Goal: Task Accomplishment & Management: Manage account settings

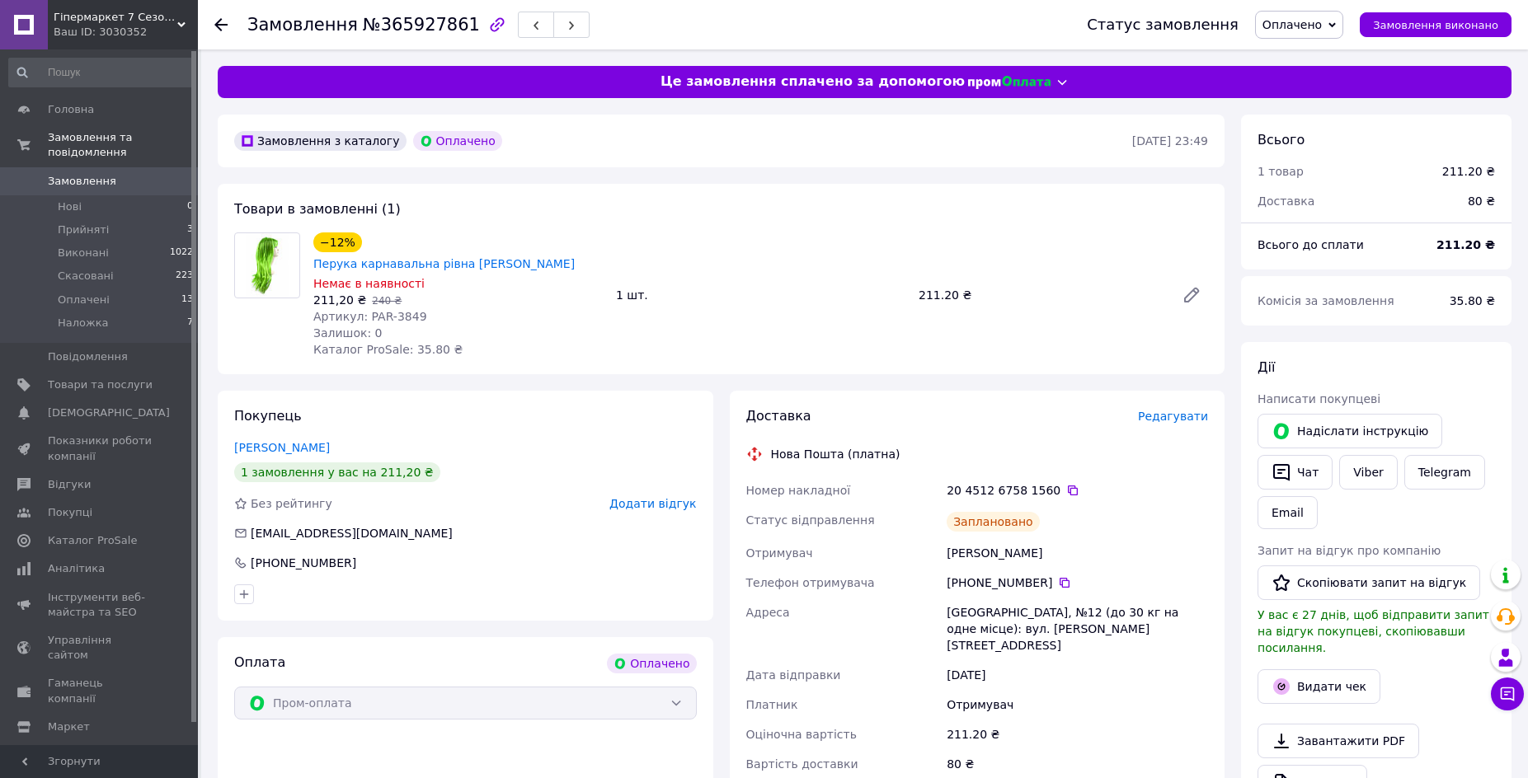
click at [1200, 410] on span "Редагувати" at bounding box center [1173, 416] width 70 height 13
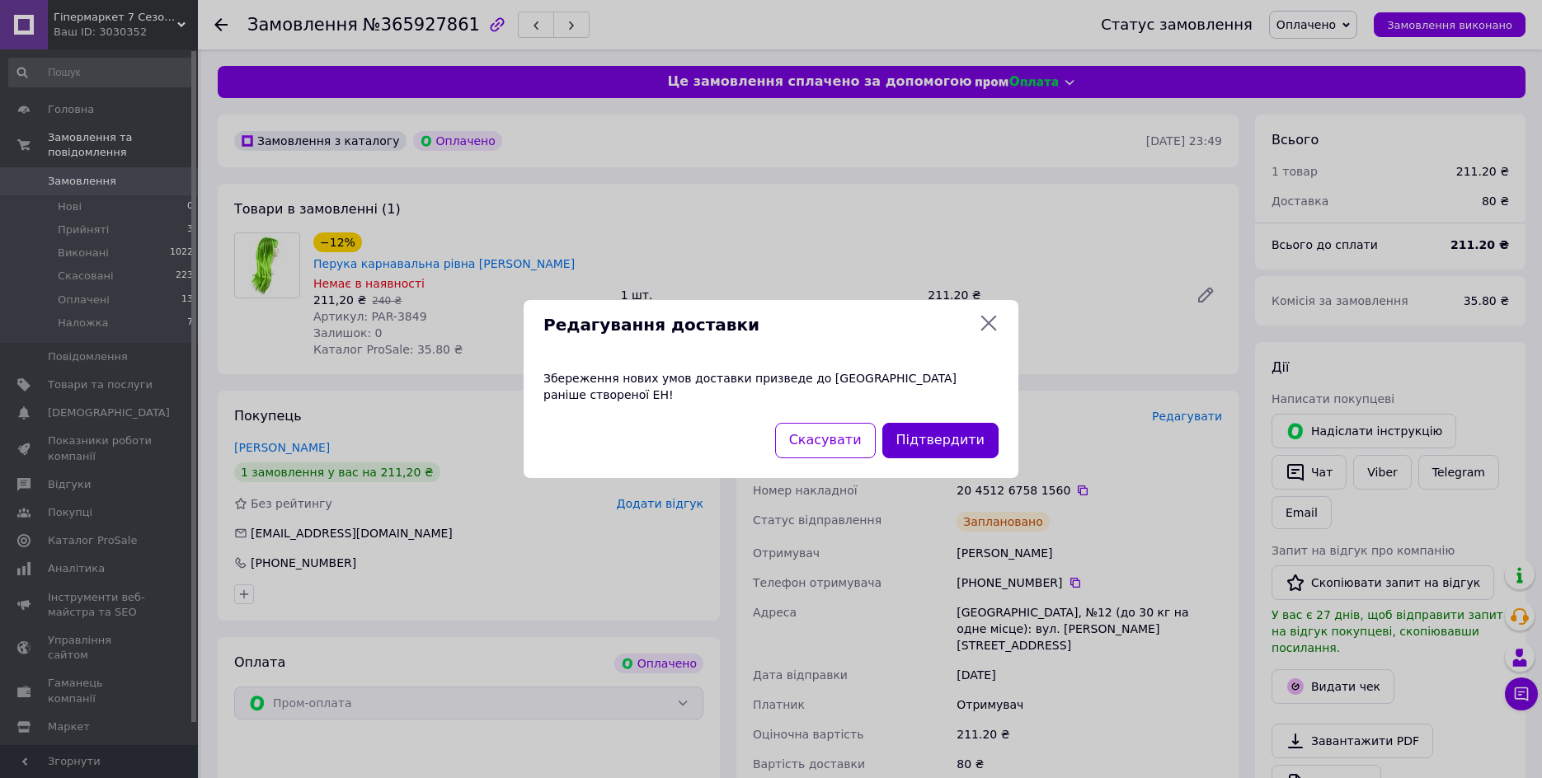
click at [975, 434] on button "Підтвердити" at bounding box center [940, 440] width 116 height 35
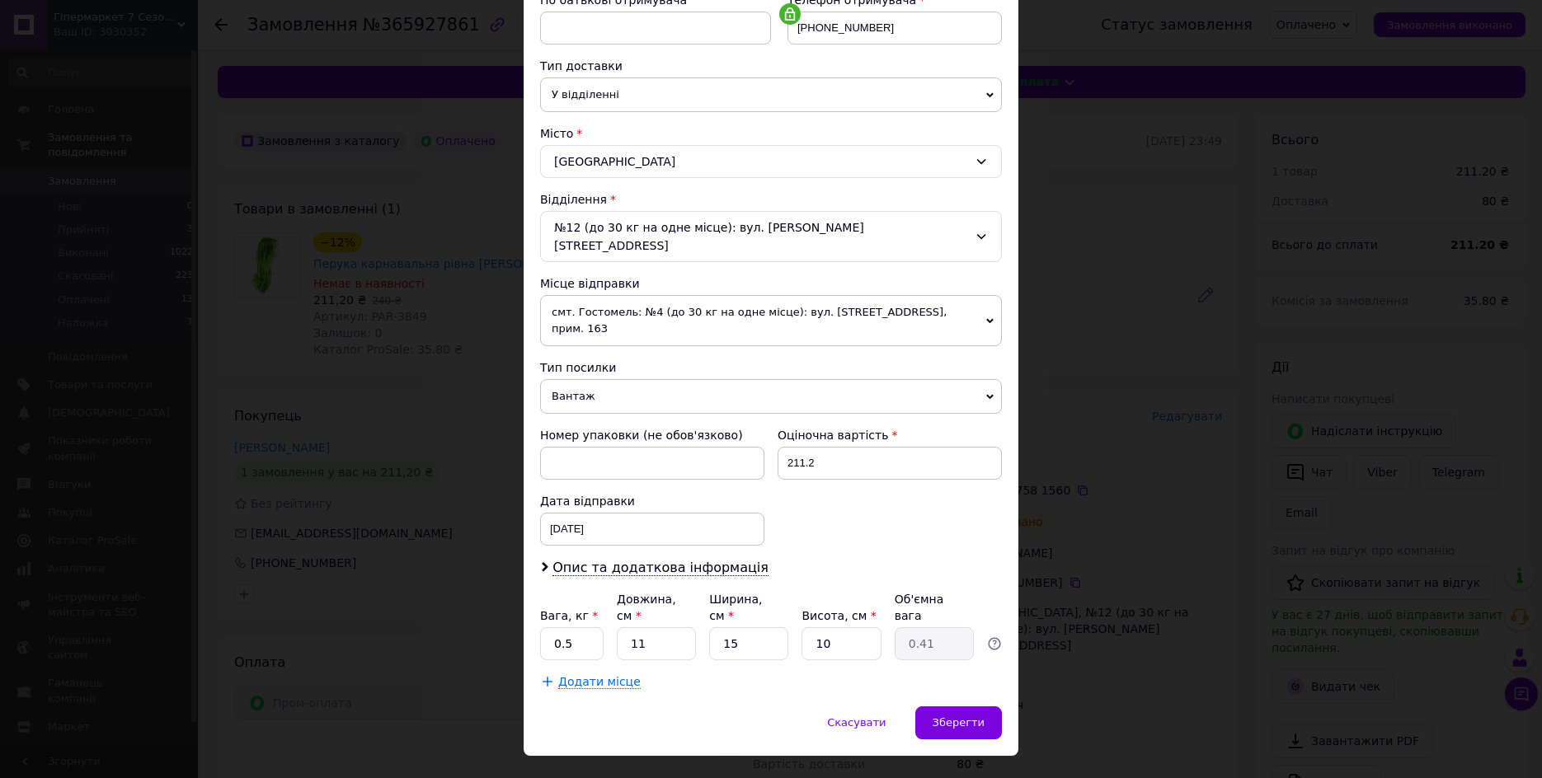
scroll to position [333, 0]
click at [772, 294] on span "смт. Гостомель: №4 (до 30 кг на одне місце): вул. [STREET_ADDRESS], прим. 163" at bounding box center [771, 319] width 462 height 51
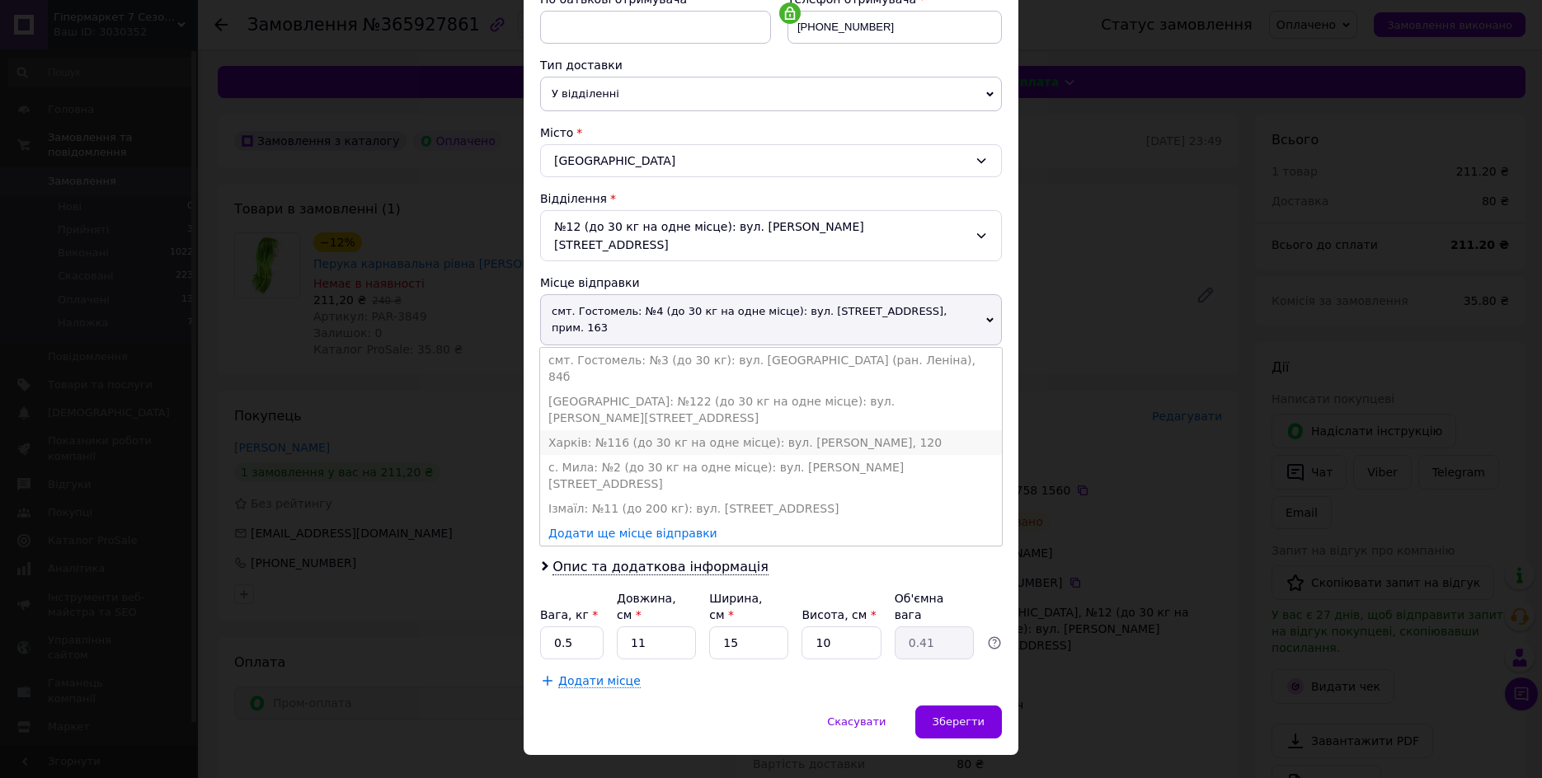
click at [693, 430] on li "Харків: №116 (до 30 кг на одне місце): вул. [PERSON_NAME], 120" at bounding box center [771, 442] width 462 height 25
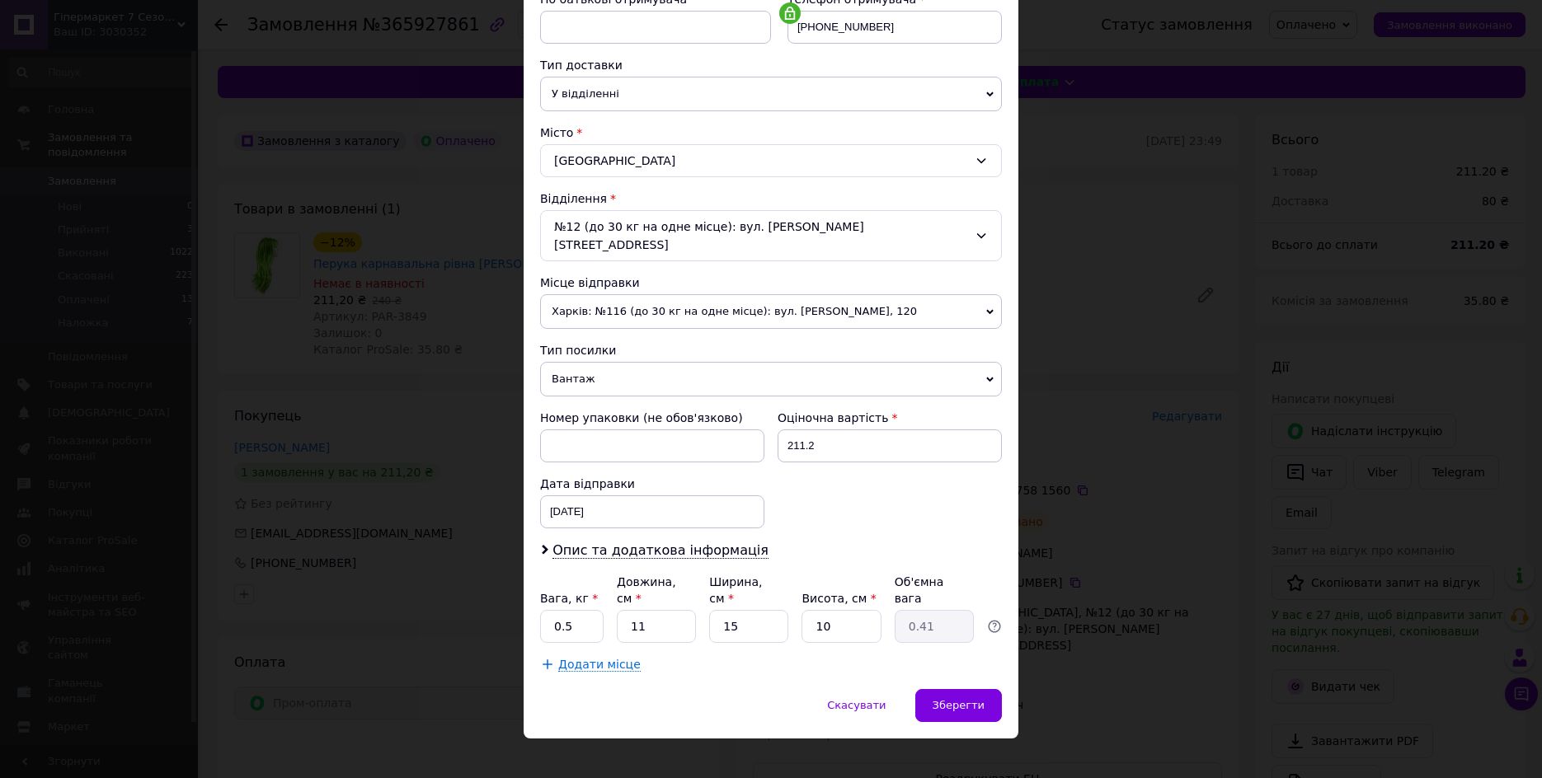
scroll to position [317, 0]
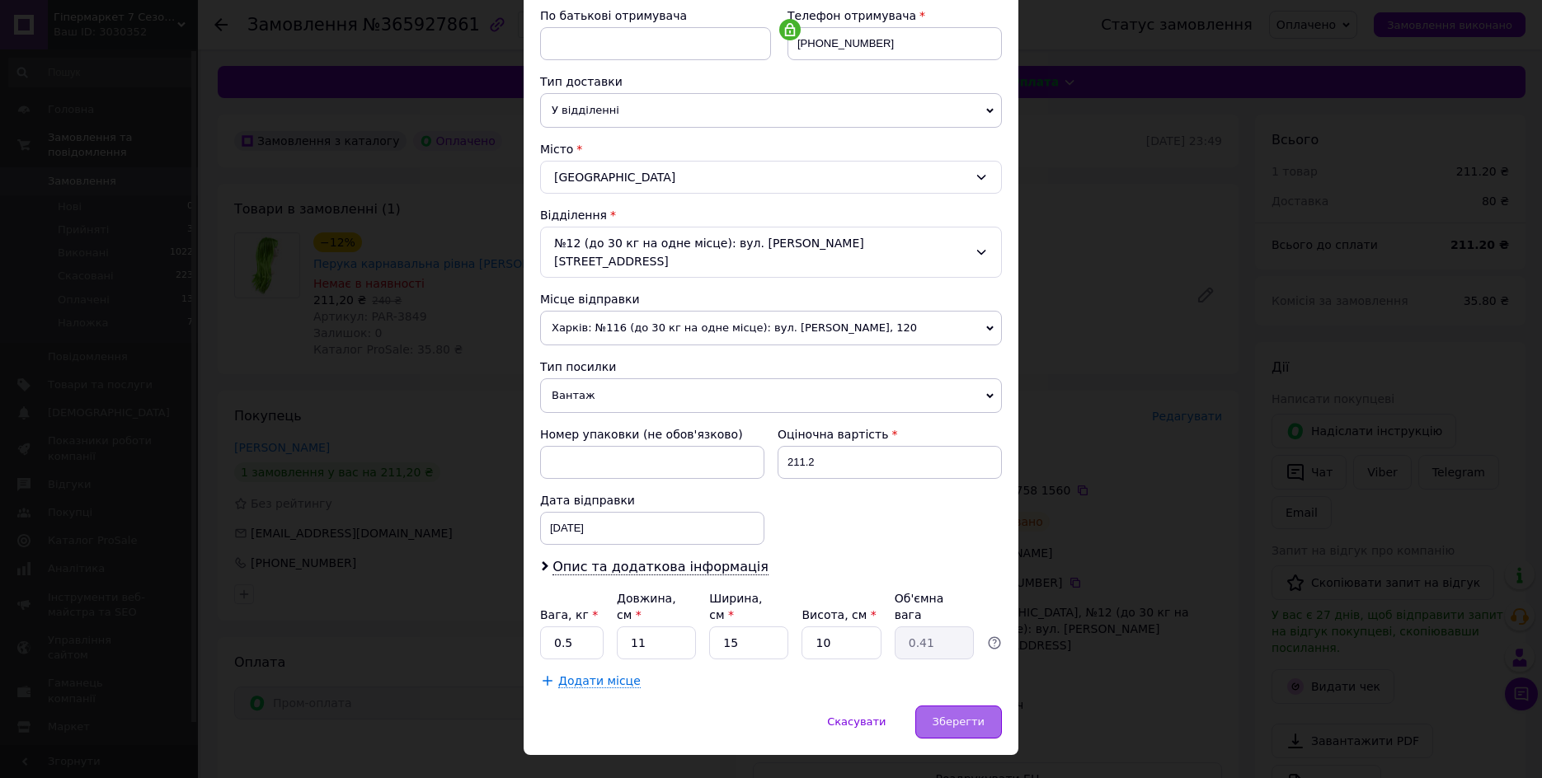
click at [958, 706] on div "Зберегти" at bounding box center [958, 722] width 87 height 33
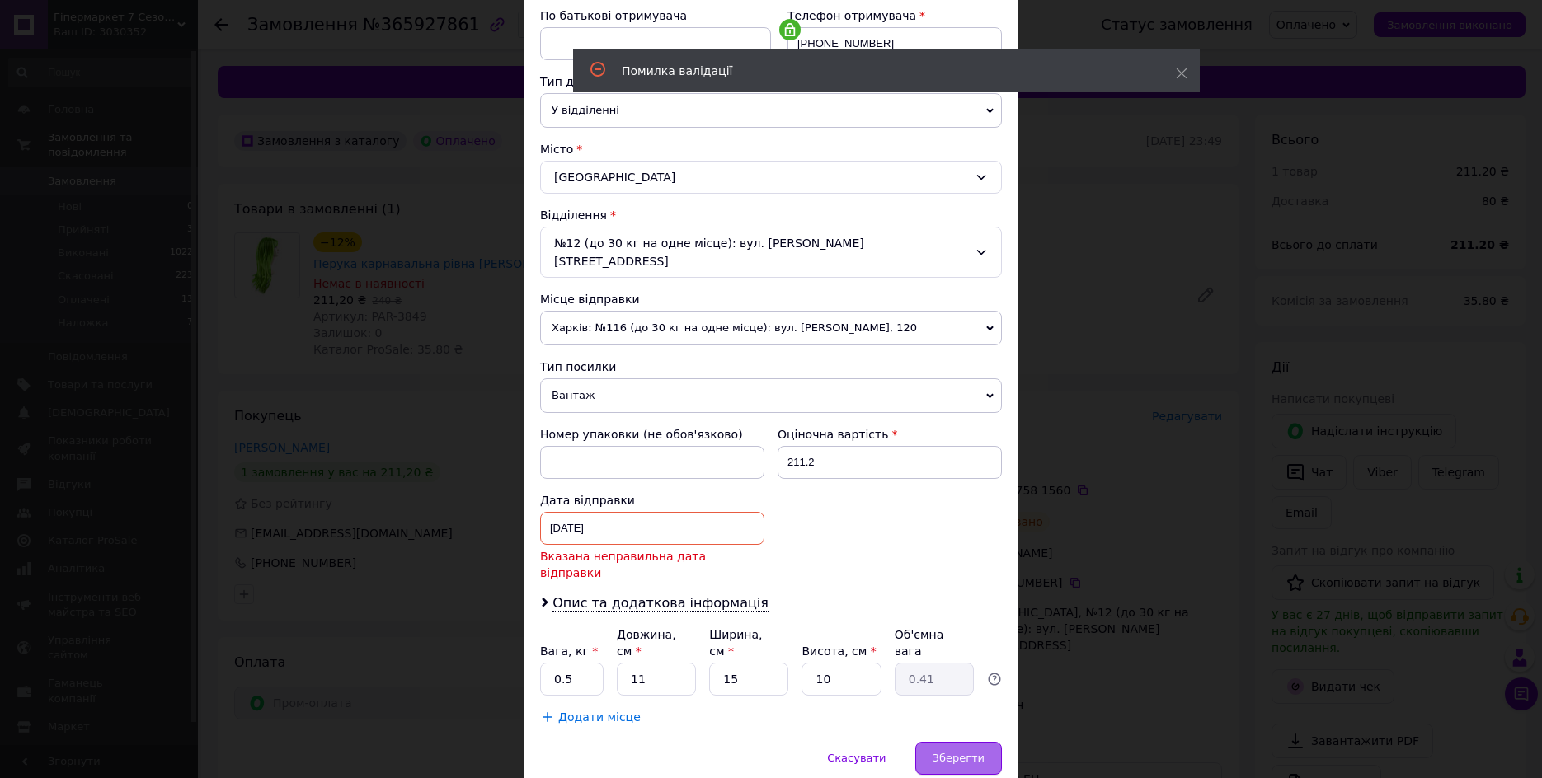
scroll to position [333, 0]
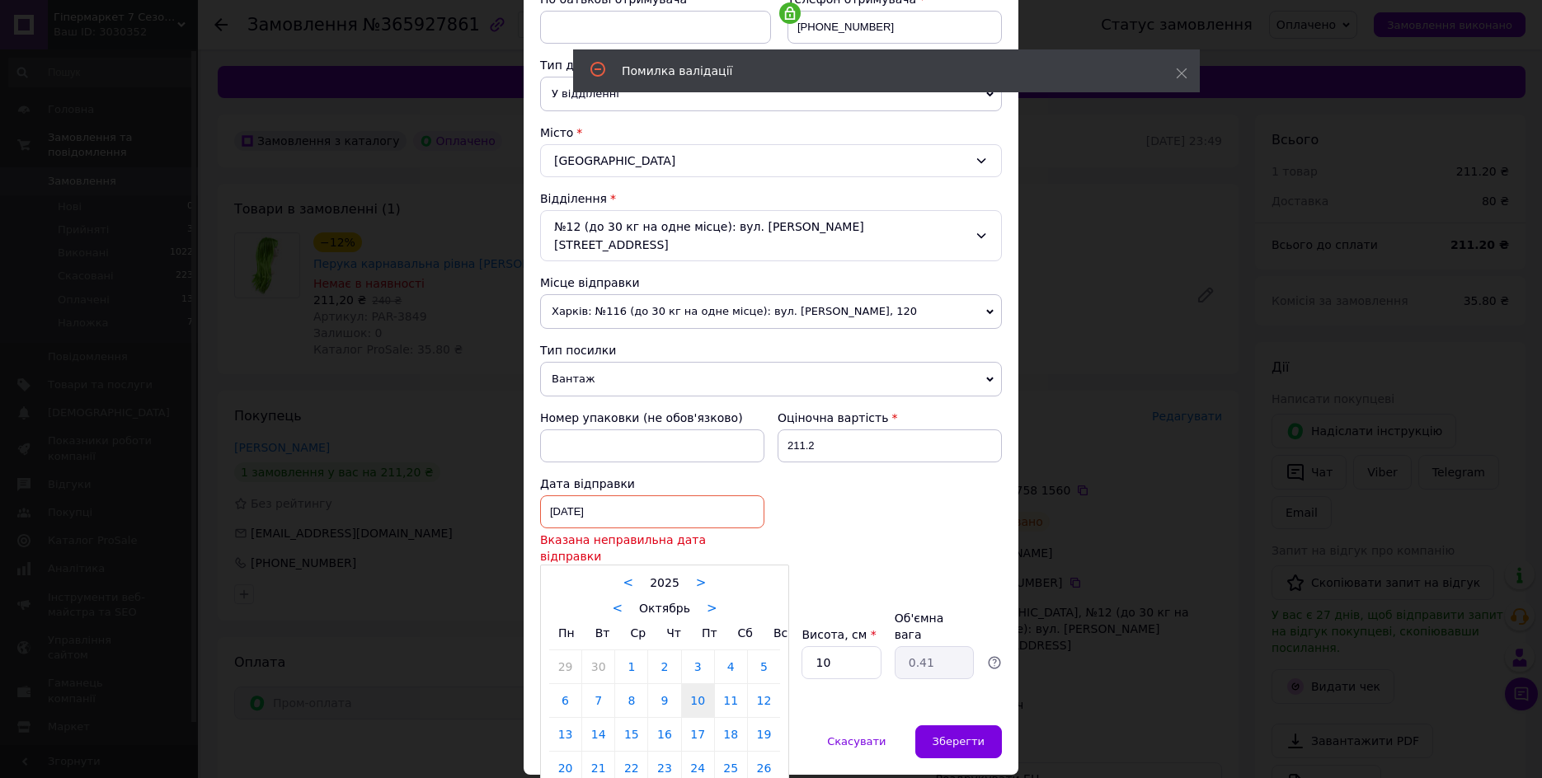
click at [679, 495] on div "[DATE] < 2025 > < Октябрь > Пн Вт Ср Чт Пт Сб Вс 29 30 1 2 3 4 5 6 7 8 9 10 11 …" at bounding box center [652, 511] width 224 height 33
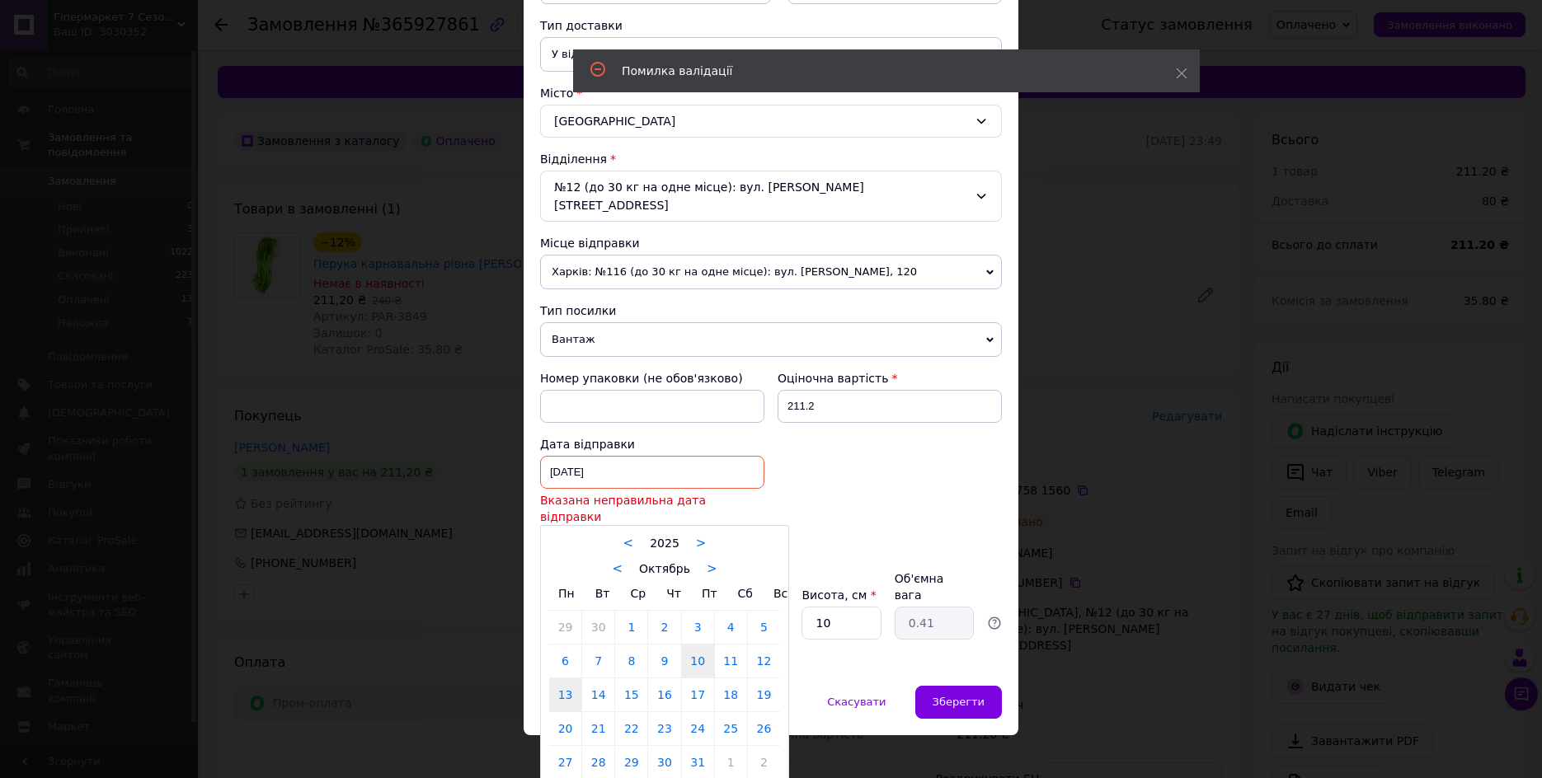
click at [569, 678] on link "13" at bounding box center [565, 694] width 32 height 33
type input "[DATE]"
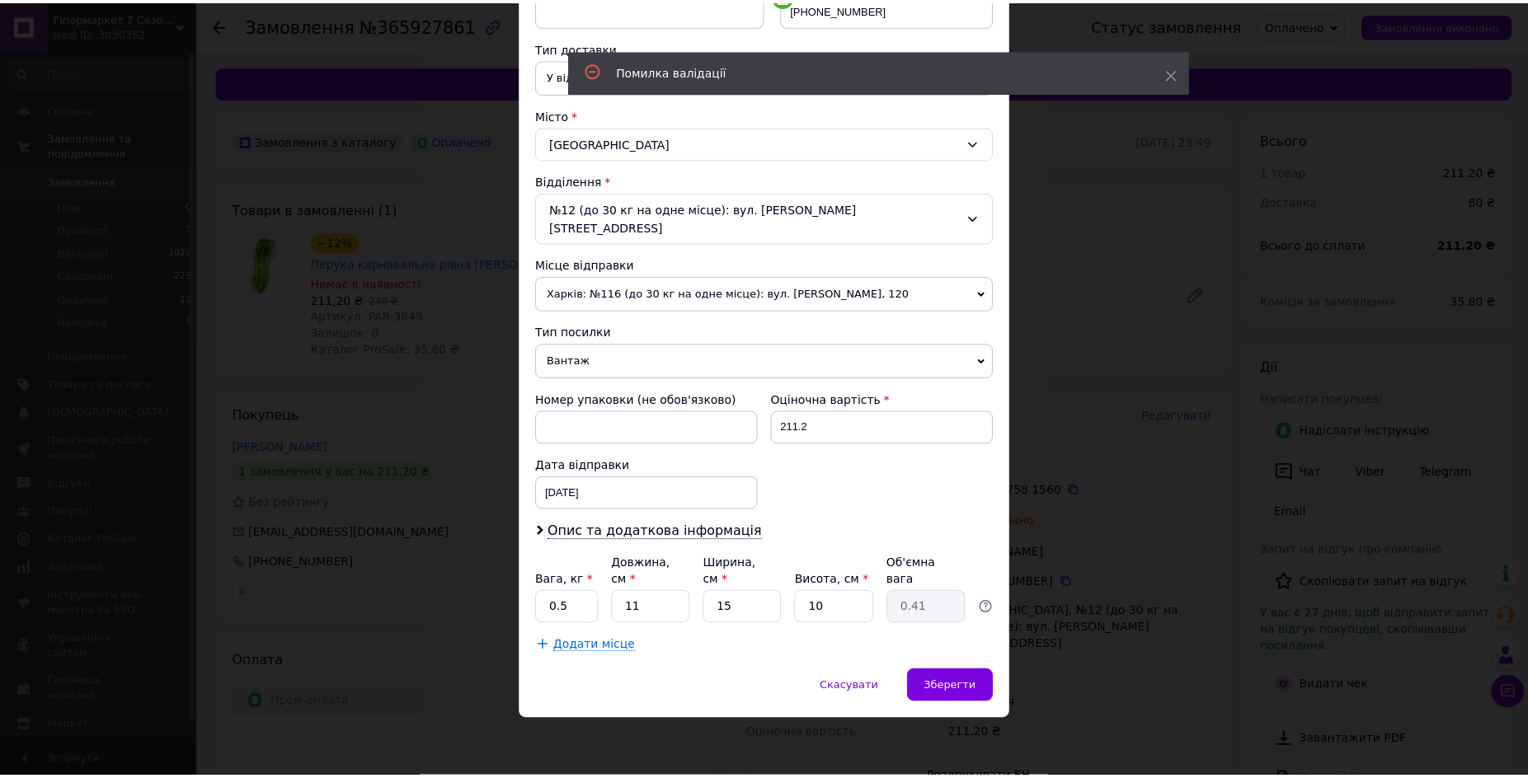
scroll to position [317, 0]
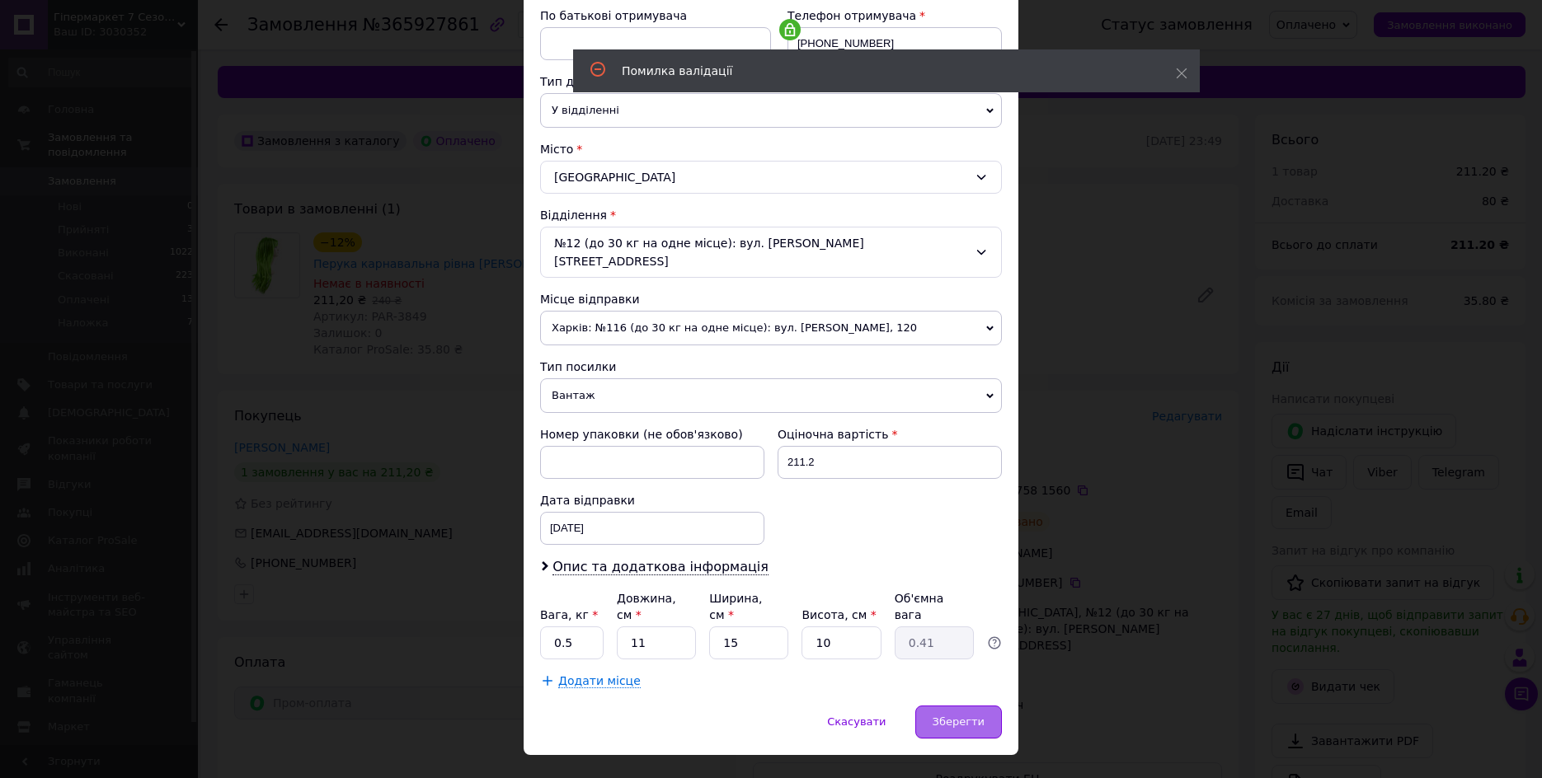
click at [960, 706] on div "Зберегти" at bounding box center [958, 722] width 87 height 33
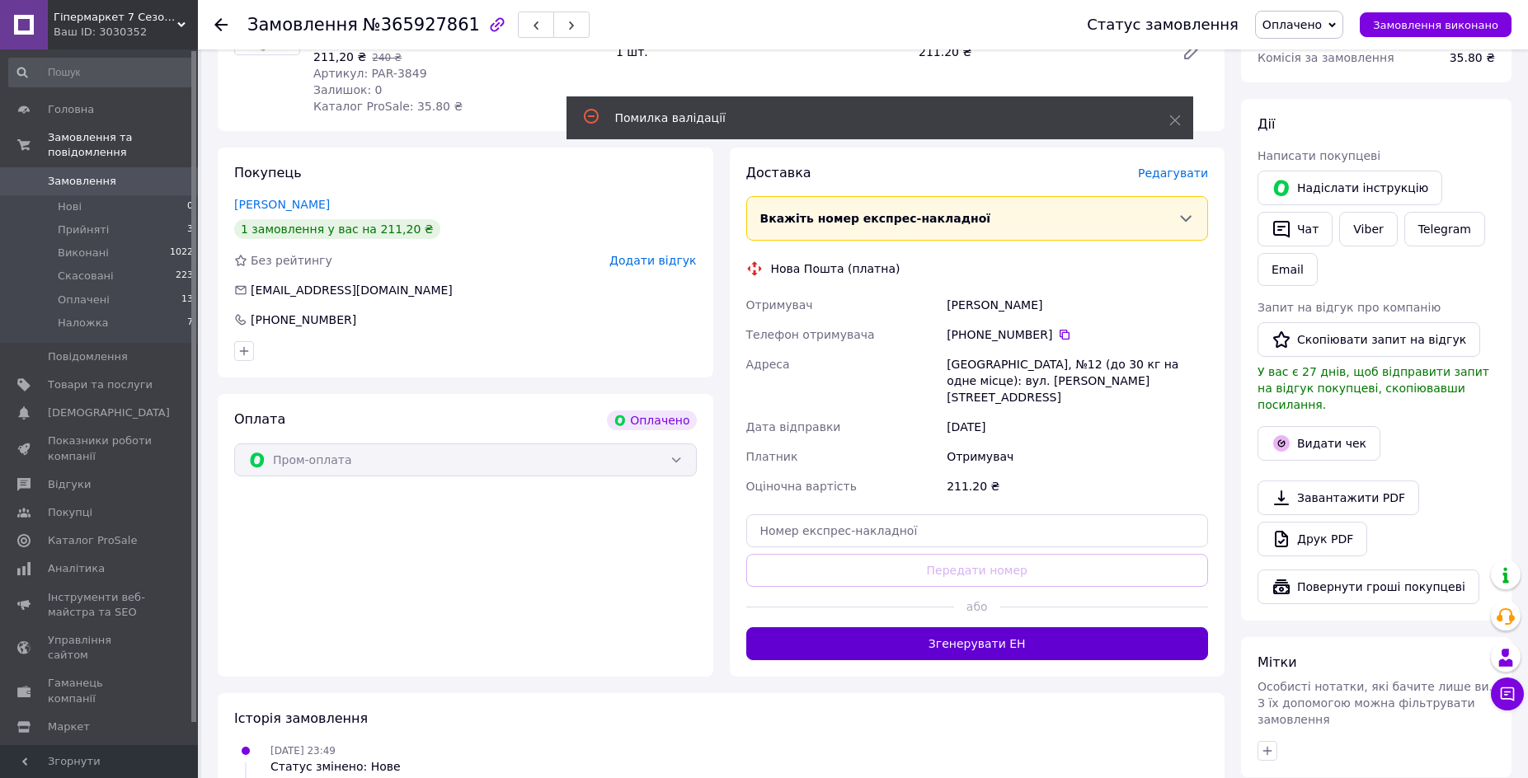
scroll to position [247, 0]
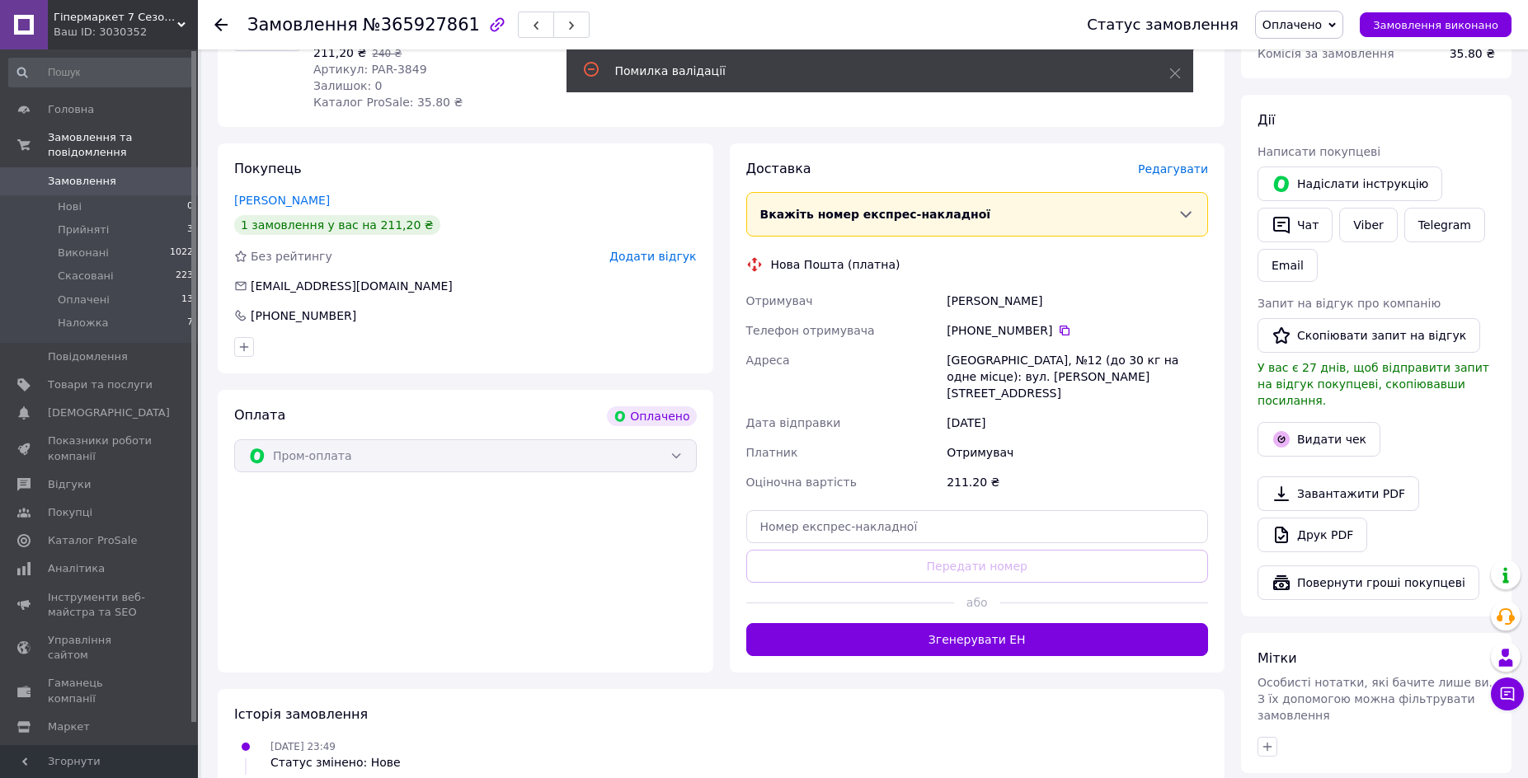
click at [1046, 623] on button "Згенерувати ЕН" at bounding box center [977, 639] width 462 height 33
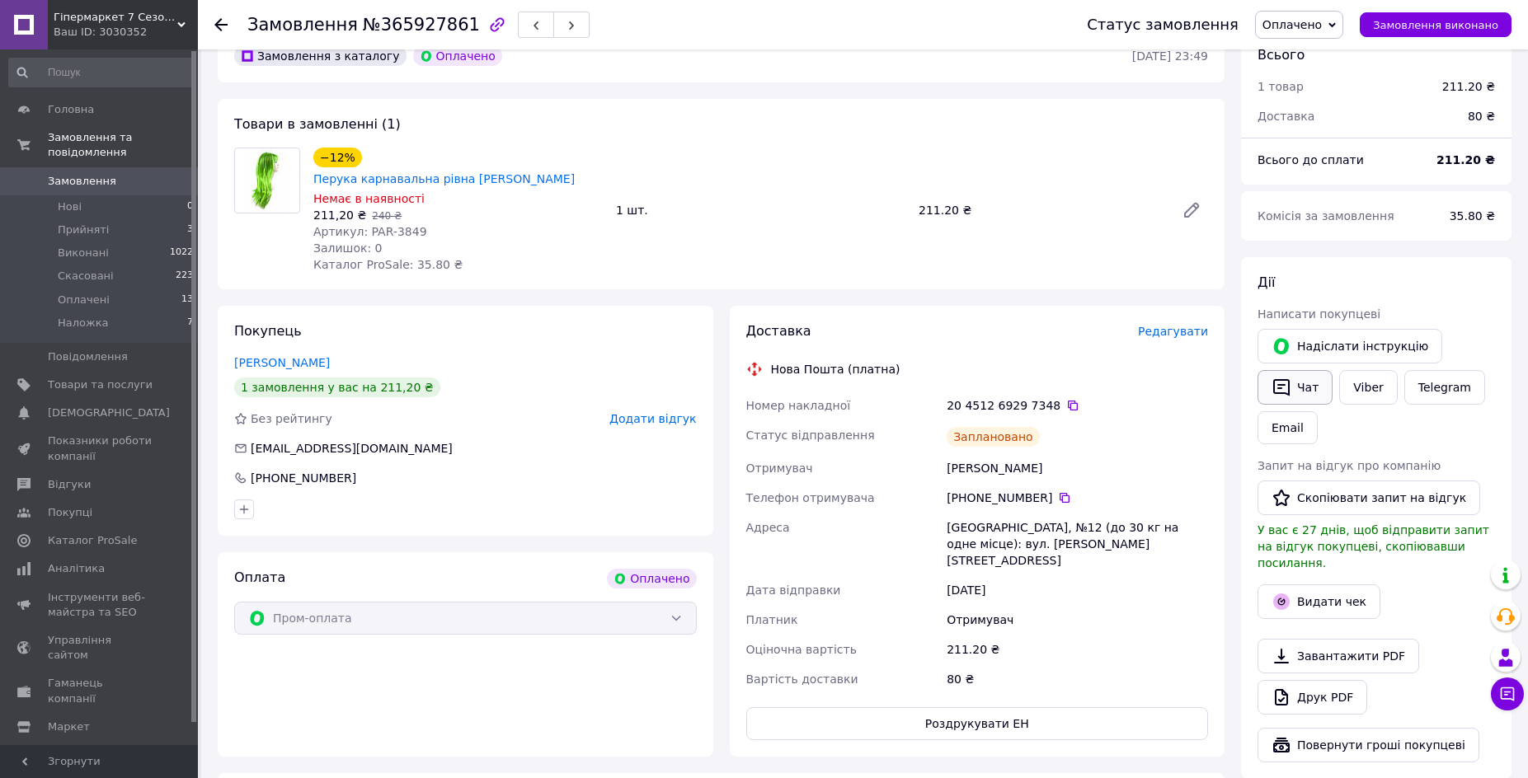
scroll to position [82, 0]
click at [1066, 401] on icon at bounding box center [1072, 407] width 13 height 13
drag, startPoint x: 946, startPoint y: 448, endPoint x: 1026, endPoint y: 448, distance: 80.0
click at [1026, 456] on div "[PERSON_NAME]" at bounding box center [1077, 471] width 268 height 30
copy div "[PERSON_NAME]"
